Goal: Book appointment/travel/reservation

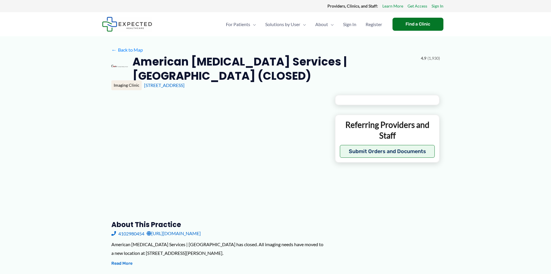
type input "**********"
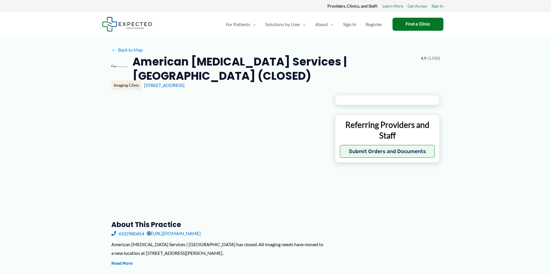
type input "**********"
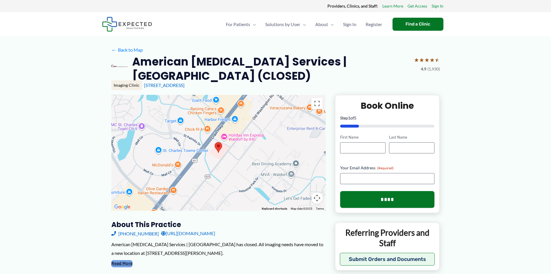
click at [127, 265] on button "Read More" at bounding box center [121, 263] width 21 height 7
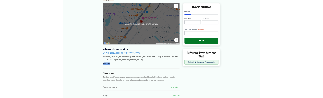
scroll to position [87, 0]
